Goal: Check status: Check status

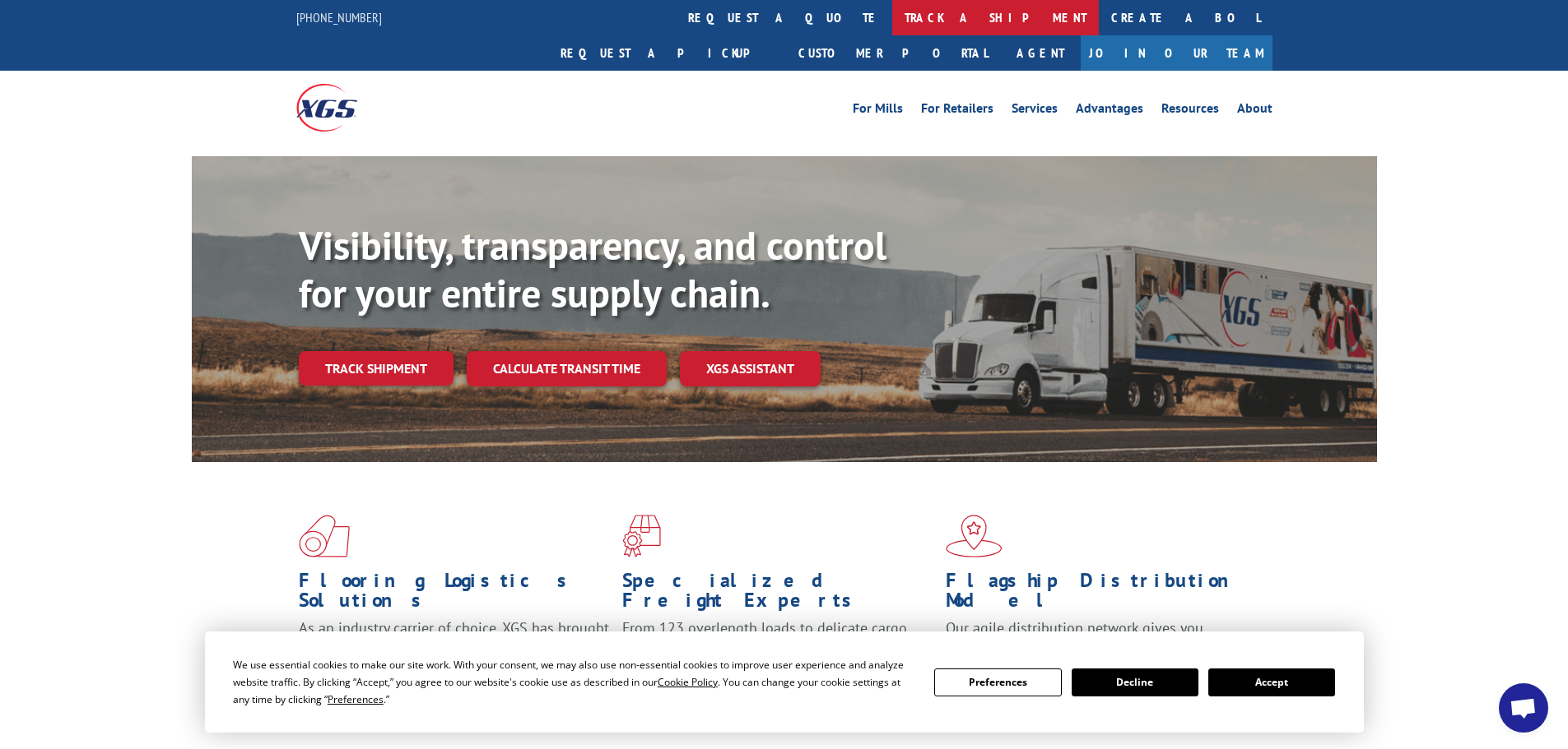
click at [892, 16] on link "track a shipment" at bounding box center [995, 17] width 206 height 35
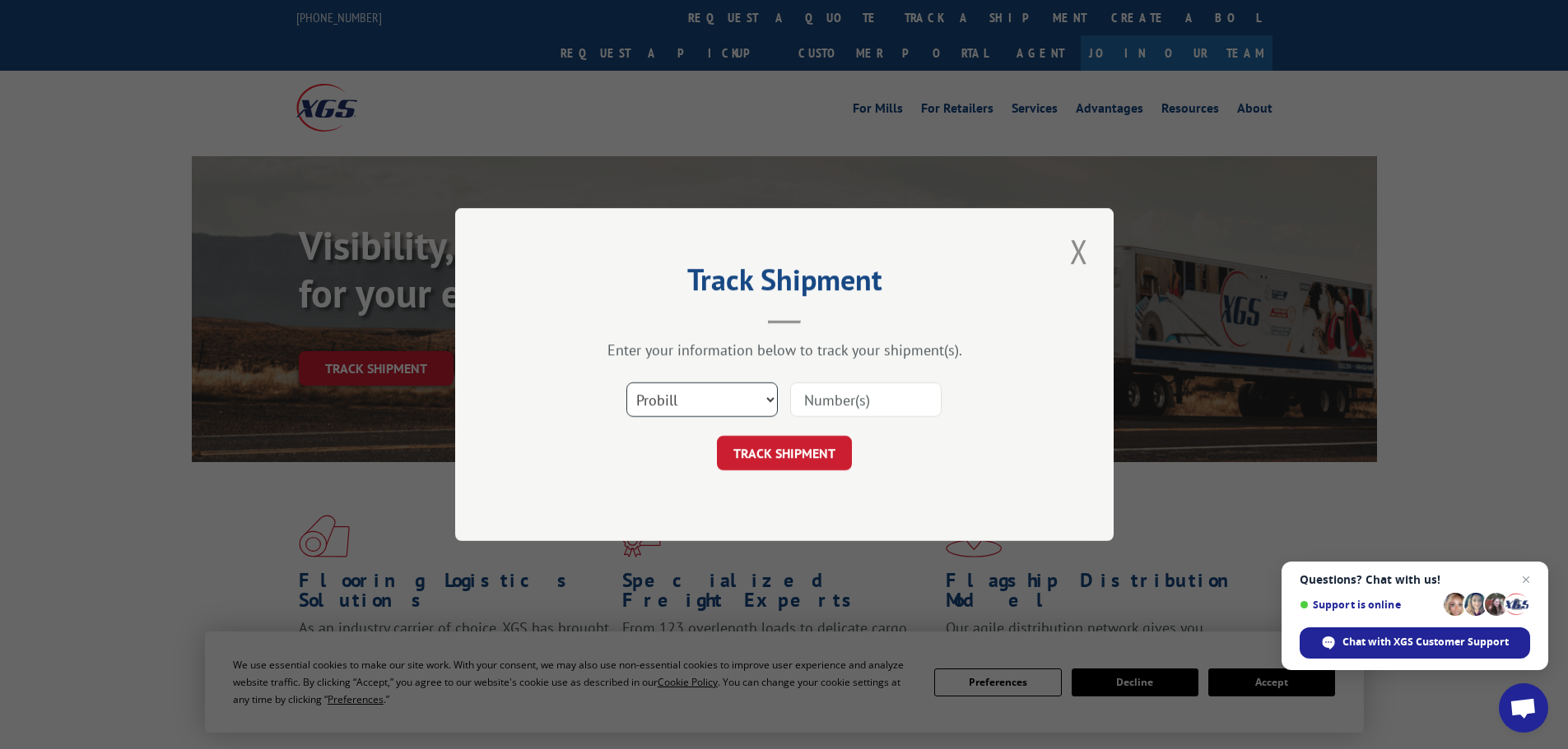
click at [648, 394] on select "Select category... Probill BOL PO" at bounding box center [702, 399] width 151 height 35
select select "bol"
click at [626, 382] on select "Select category... Probill BOL PO" at bounding box center [702, 399] width 151 height 35
click at [798, 399] on input at bounding box center [866, 399] width 151 height 35
paste input "5948890"
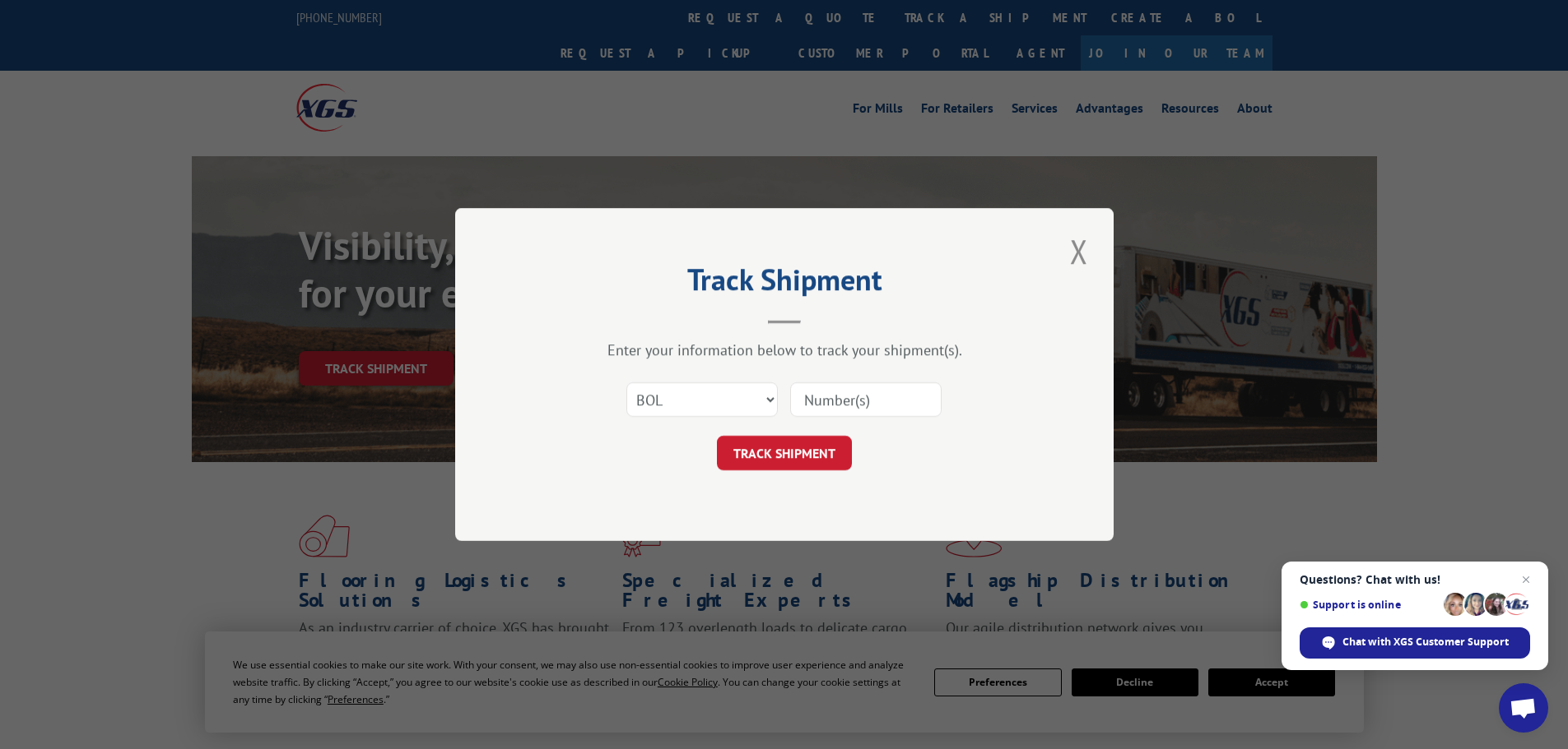
type input "5948890"
click button "TRACK SHIPMENT" at bounding box center [784, 453] width 135 height 35
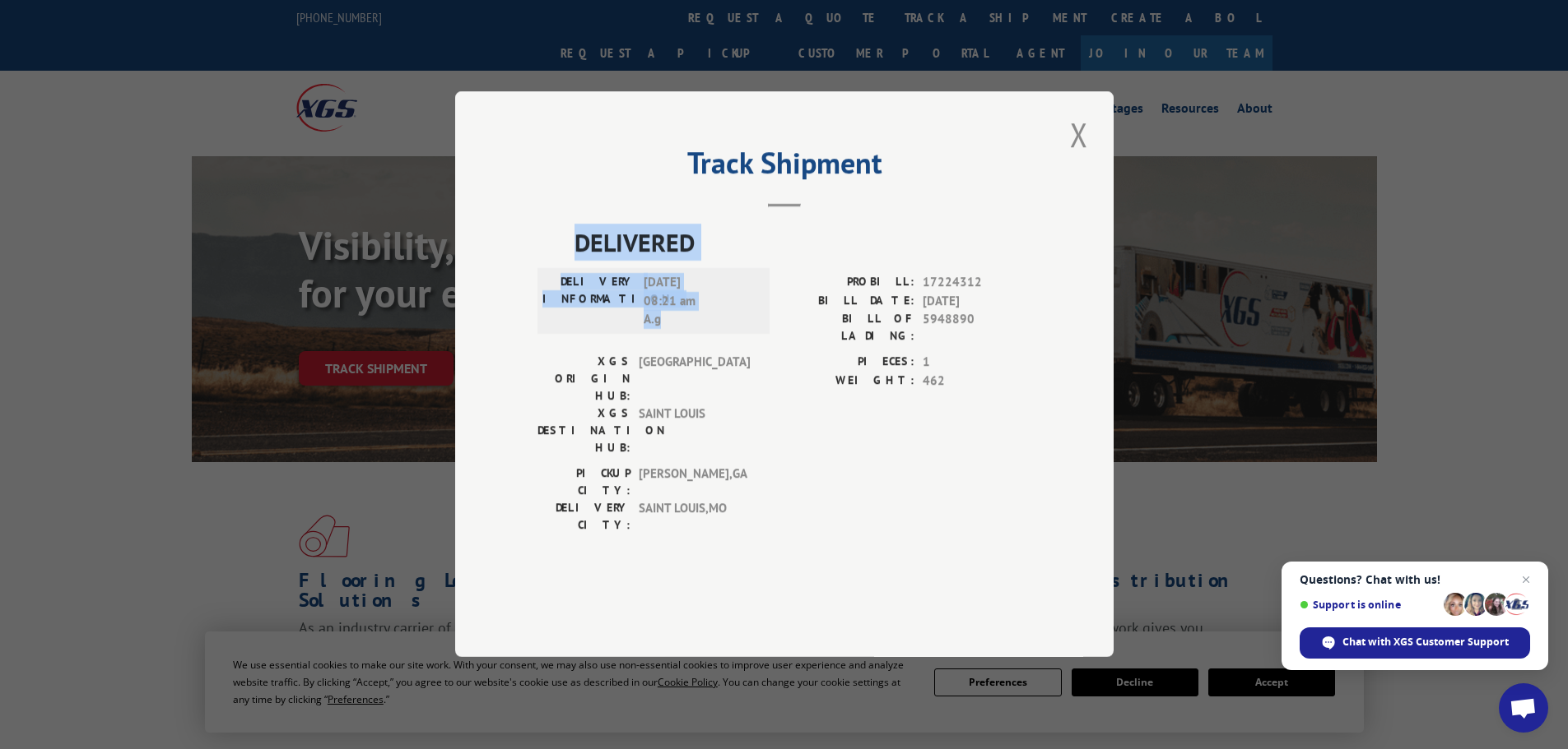
drag, startPoint x: 579, startPoint y: 287, endPoint x: 715, endPoint y: 375, distance: 162.0
click at [715, 375] on div "DELIVERED DELIVERY INFORMATION: [DATE] 08:21 am A.g PROBILL: 17224312 BILL DATE…" at bounding box center [784, 383] width 494 height 319
copy div "DELIVERED DELIVERY INFORMATION: [DATE] 08:21 am A.g"
